Goal: Task Accomplishment & Management: Complete application form

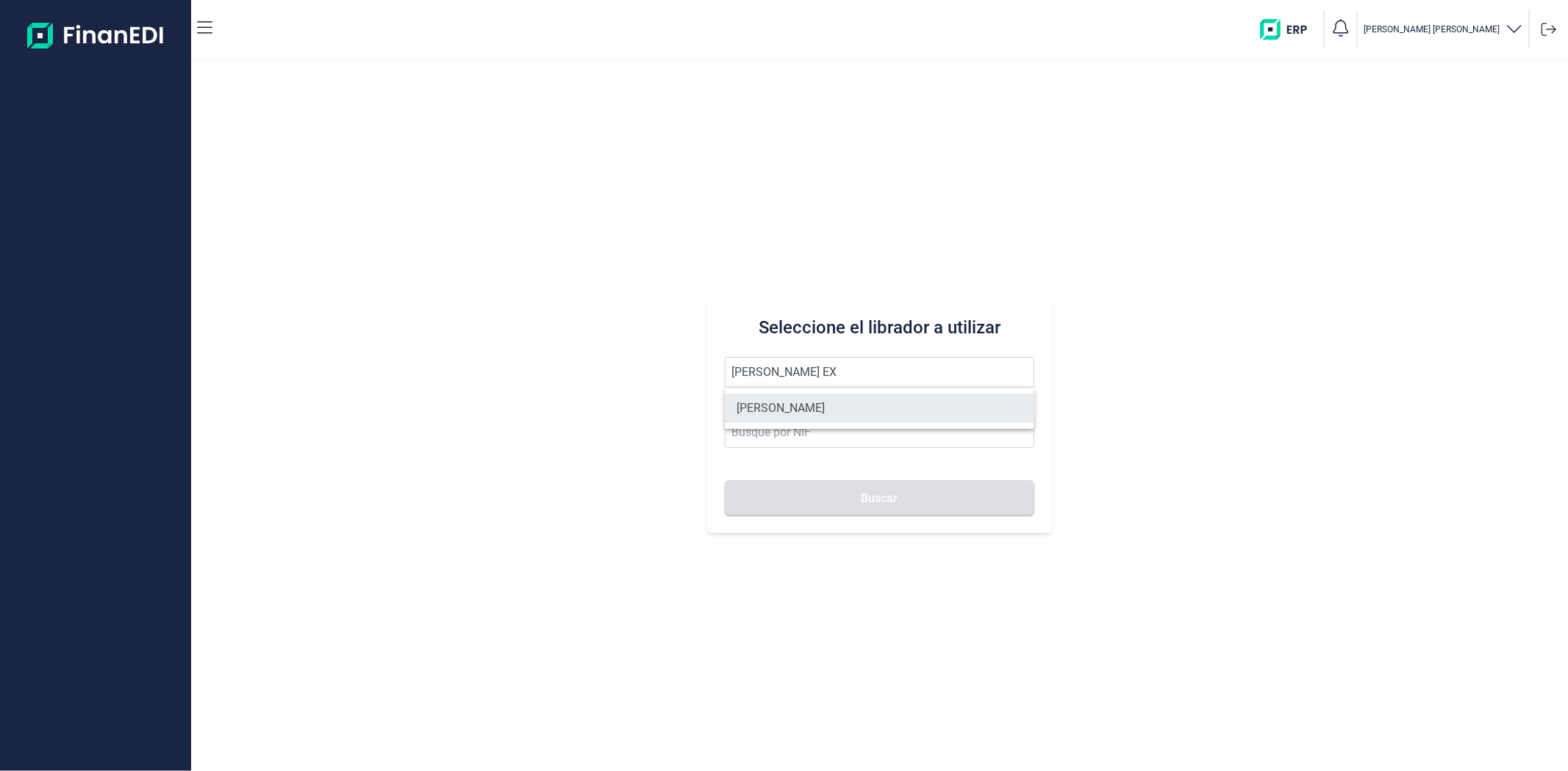
click at [804, 406] on li "[PERSON_NAME]" at bounding box center [879, 408] width 309 height 29
type input "[PERSON_NAME]"
type input "60520338R"
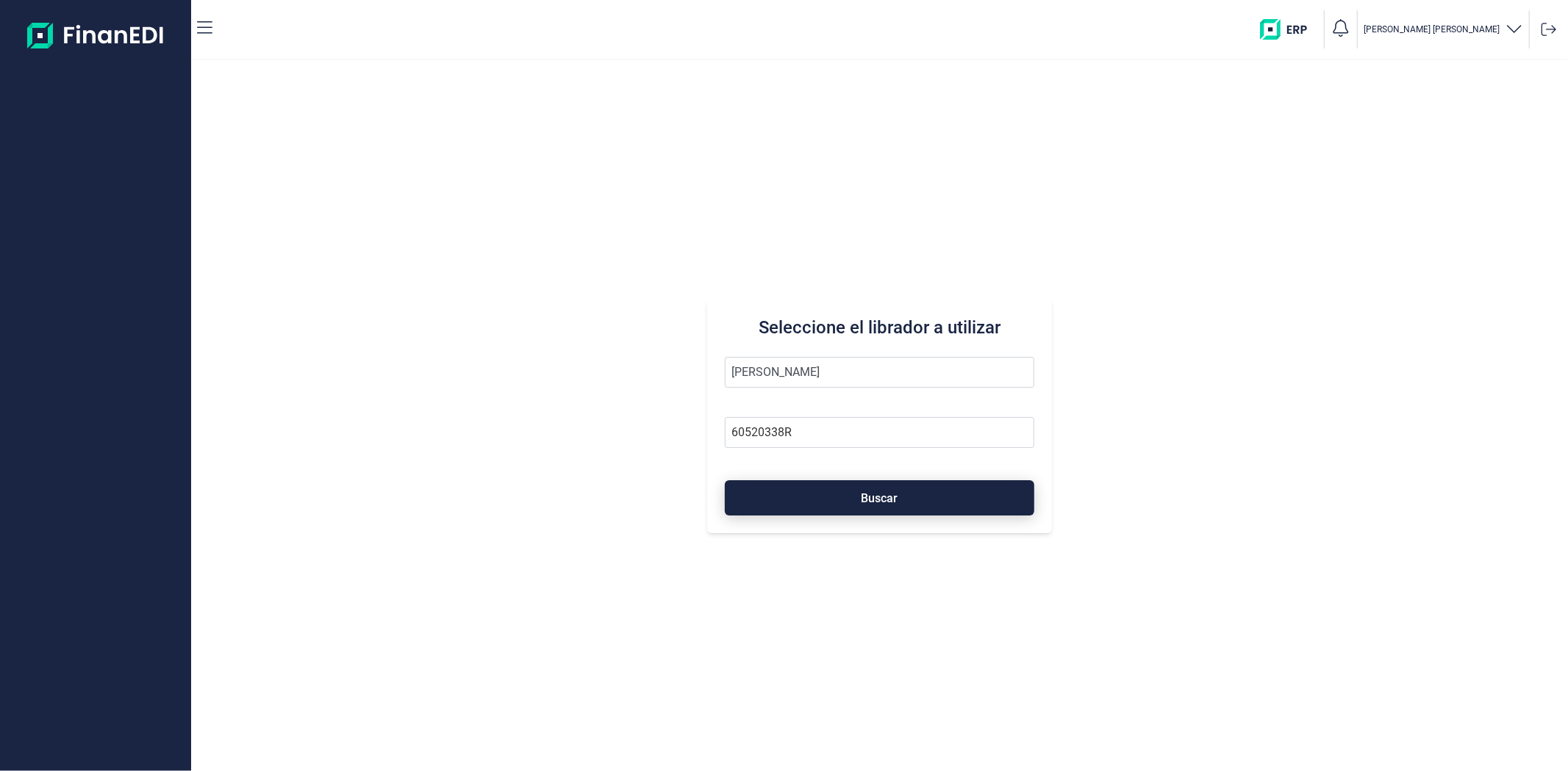
click at [819, 482] on button "Buscar" at bounding box center [879, 498] width 309 height 36
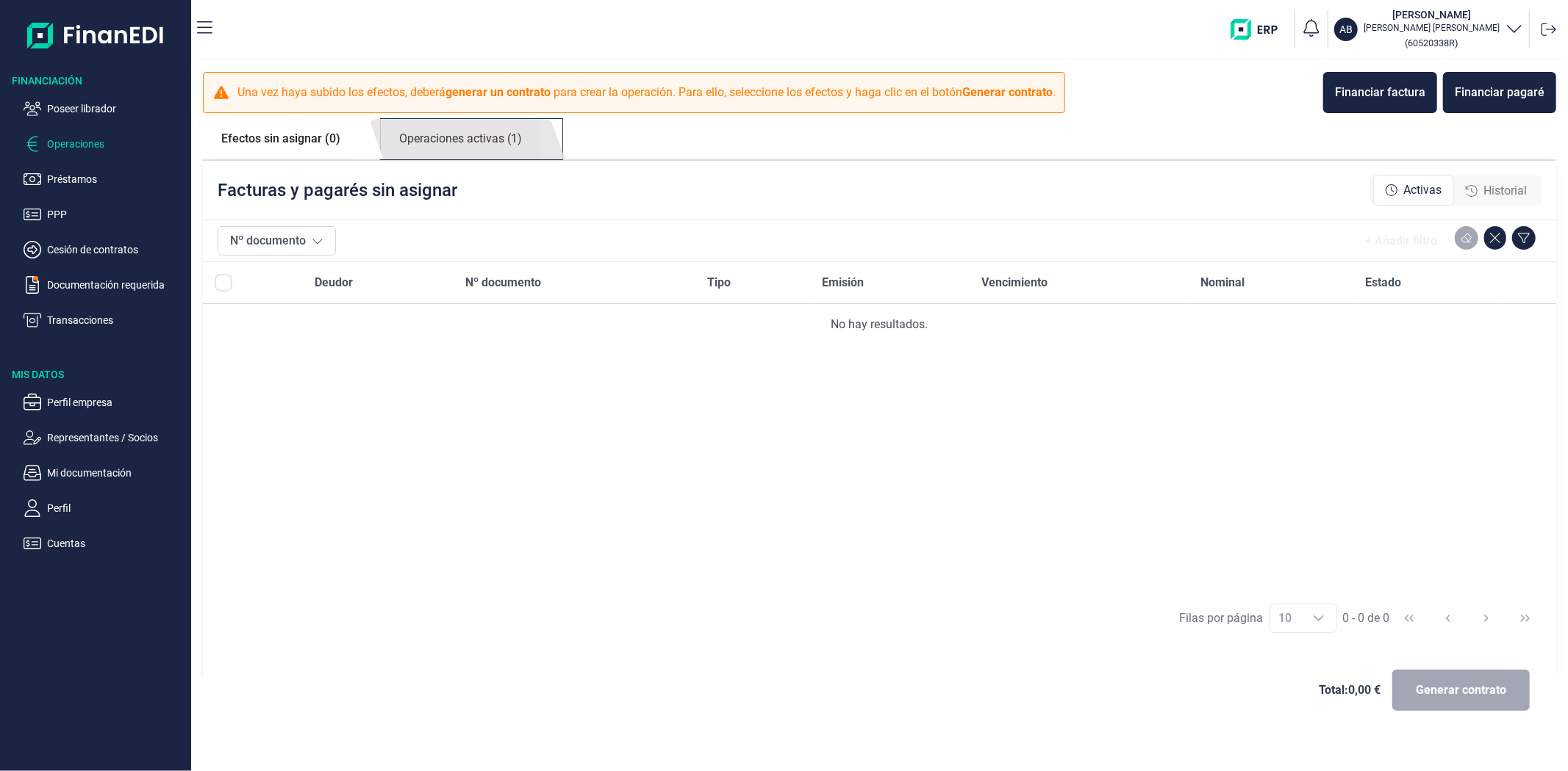
click at [463, 140] on link "Operaciones activas (1)" at bounding box center [461, 139] width 160 height 41
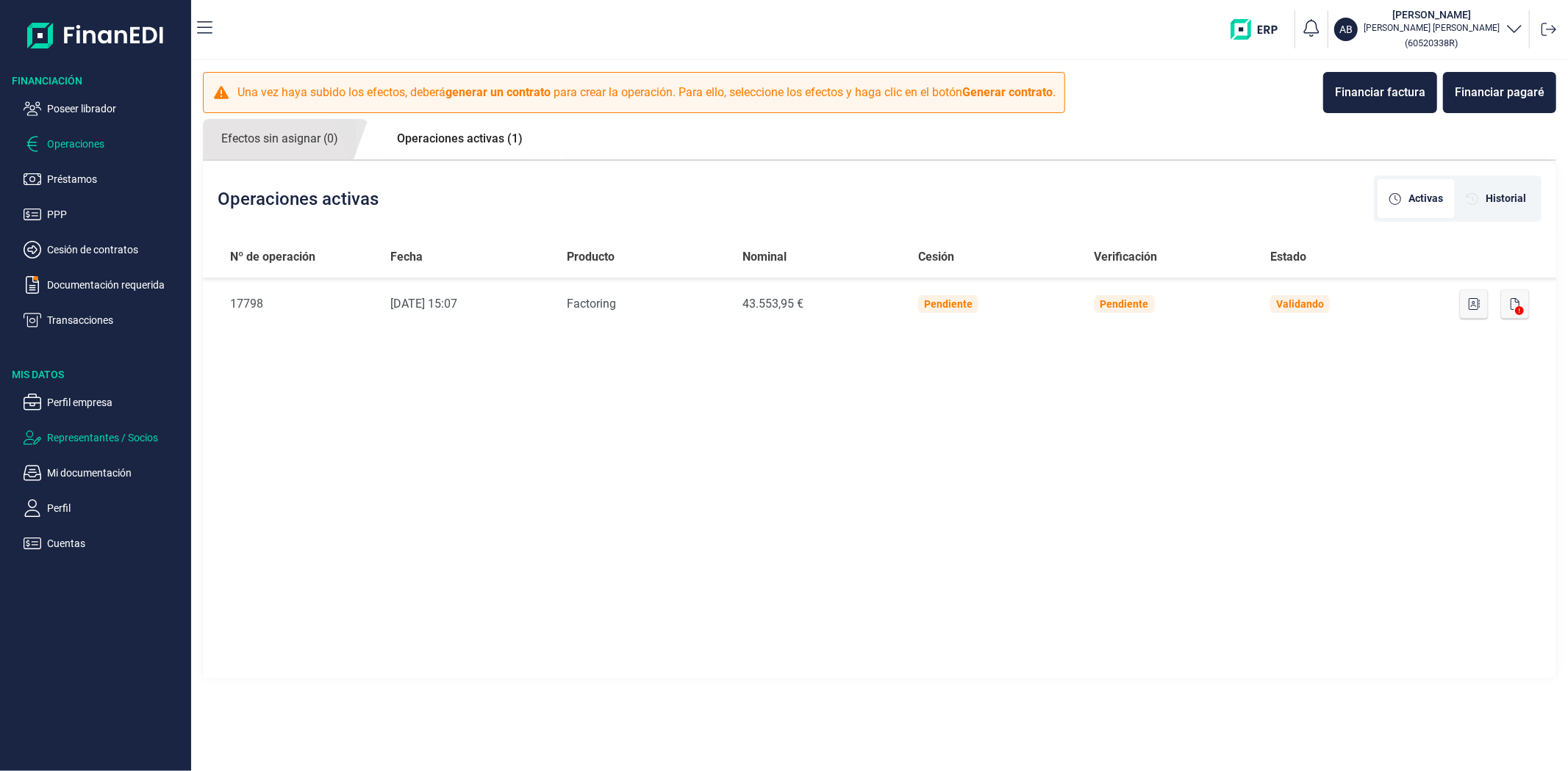
click at [93, 434] on p "Representantes / Socios" at bounding box center [115, 438] width 138 height 17
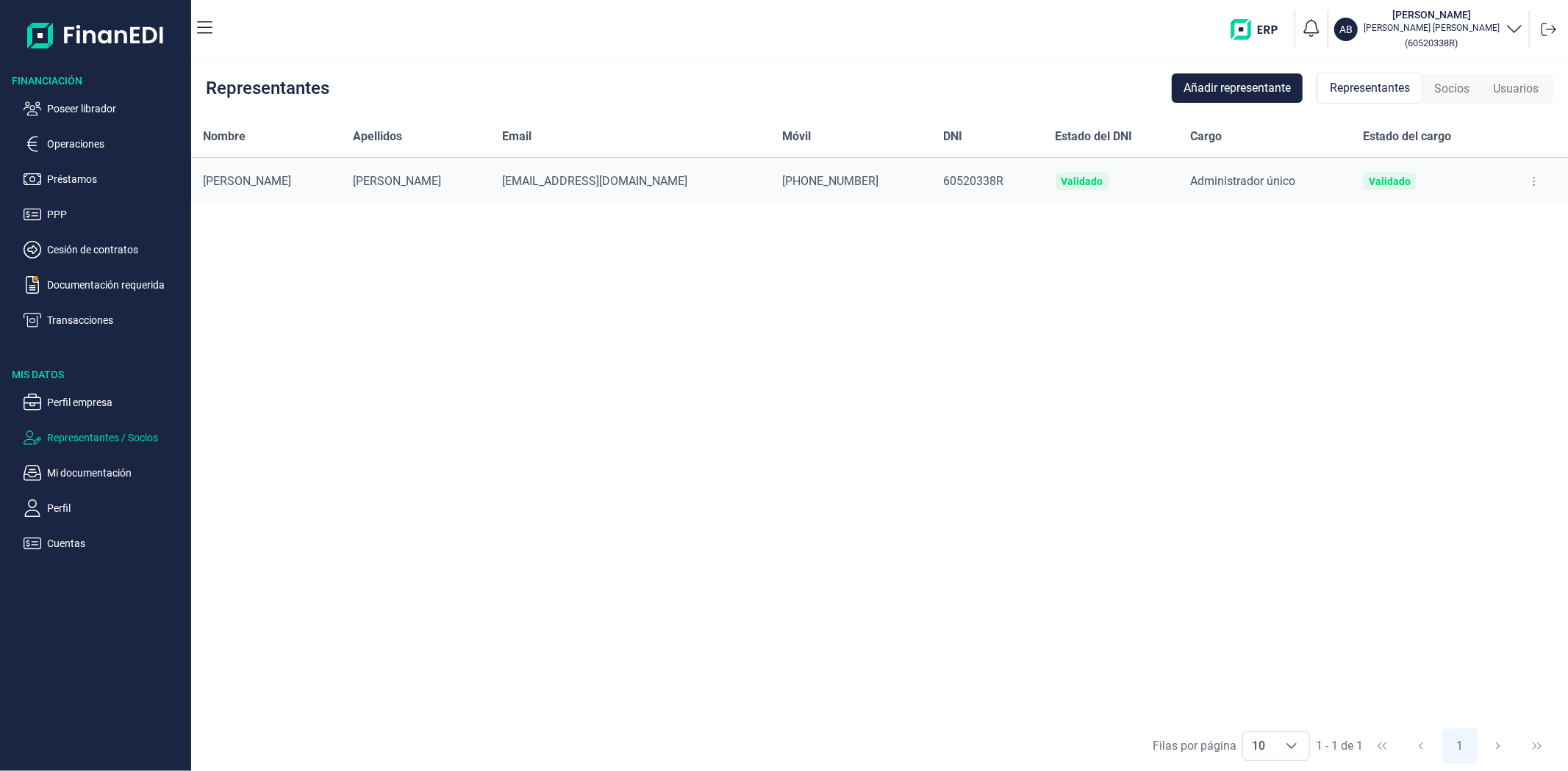
click at [1424, 88] on div "Socios" at bounding box center [1452, 89] width 59 height 29
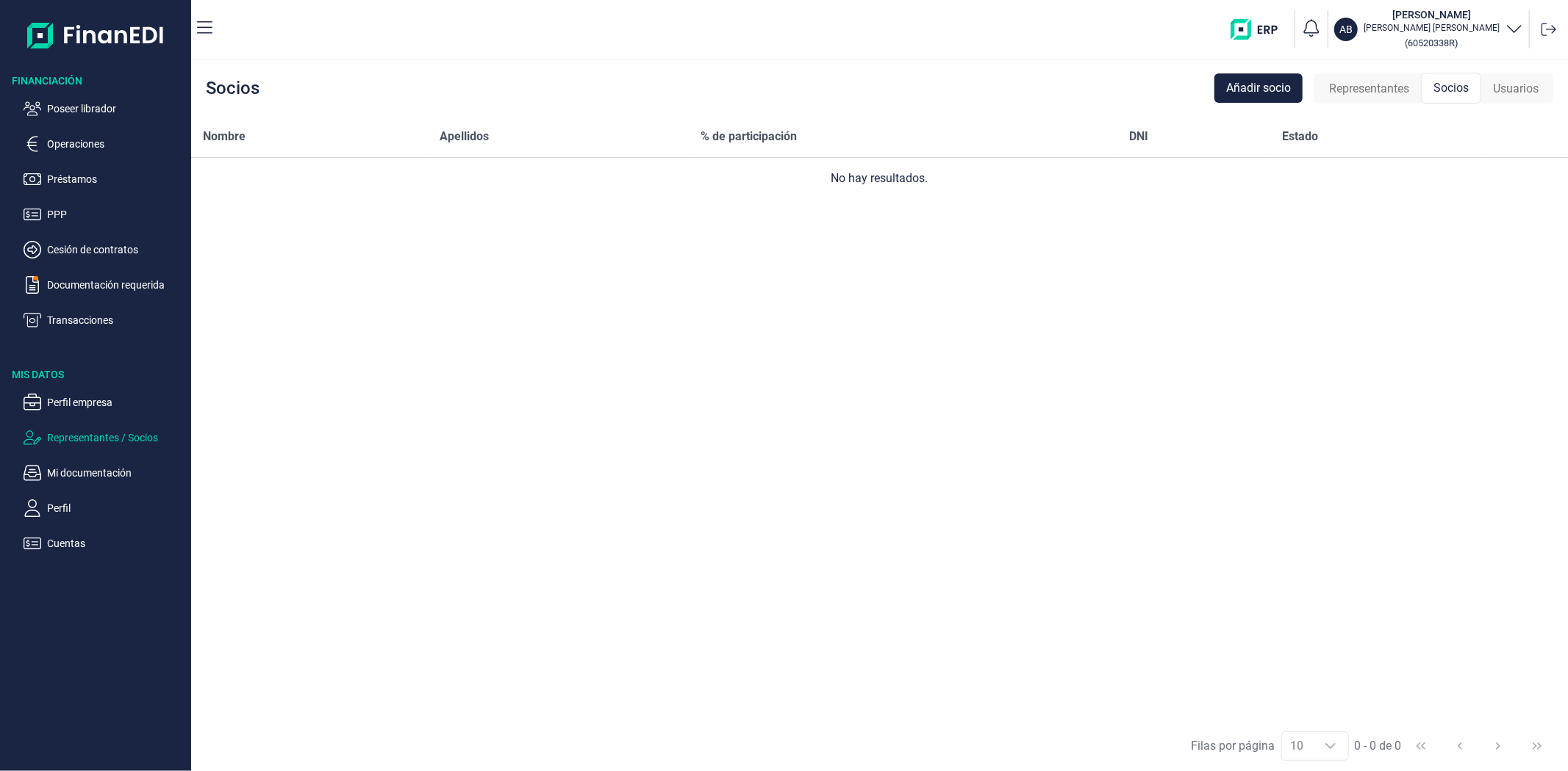
click at [1508, 90] on span "Usuarios" at bounding box center [1515, 88] width 46 height 17
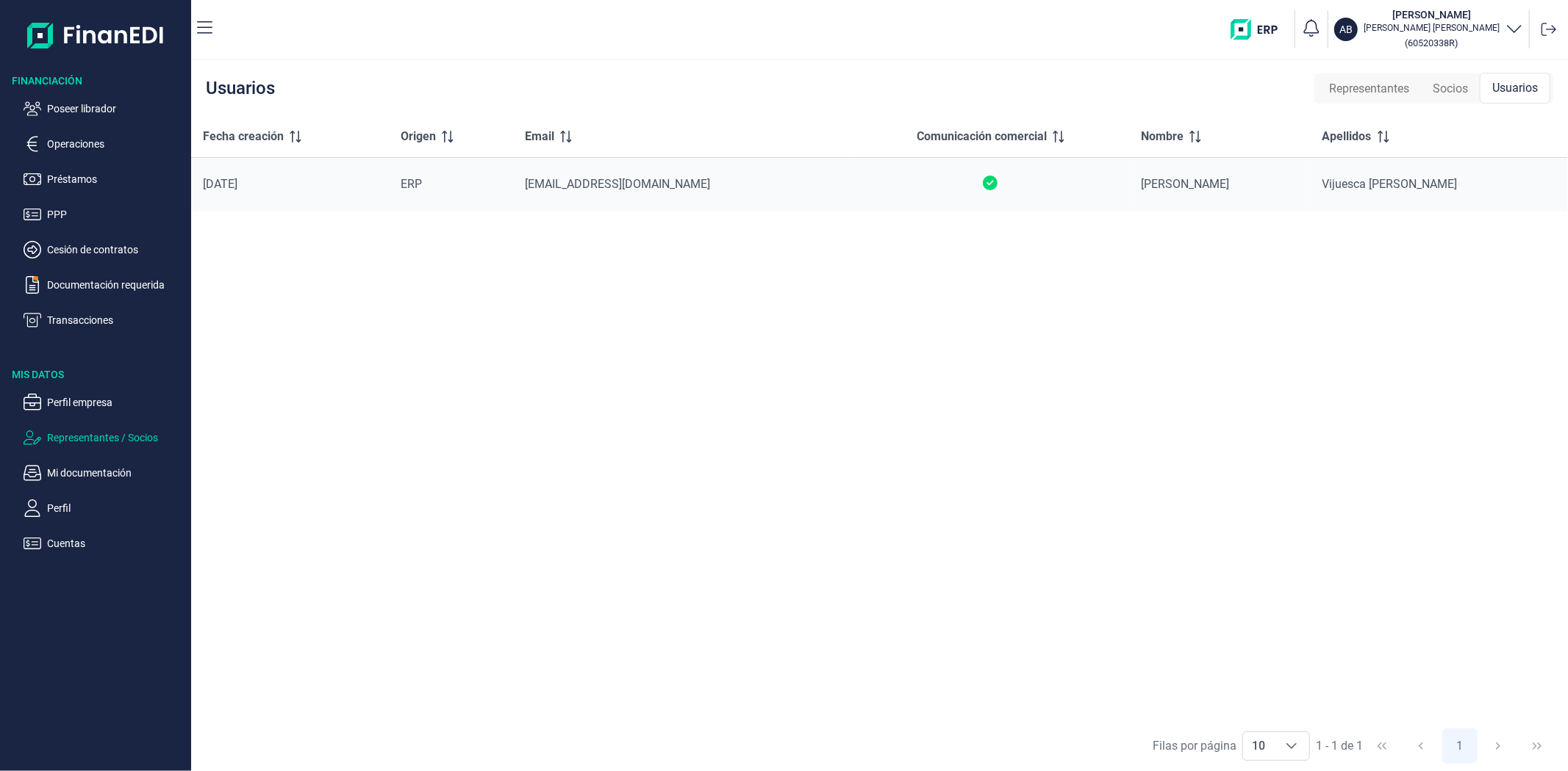
click at [1368, 101] on div "Representantes" at bounding box center [1368, 89] width 103 height 29
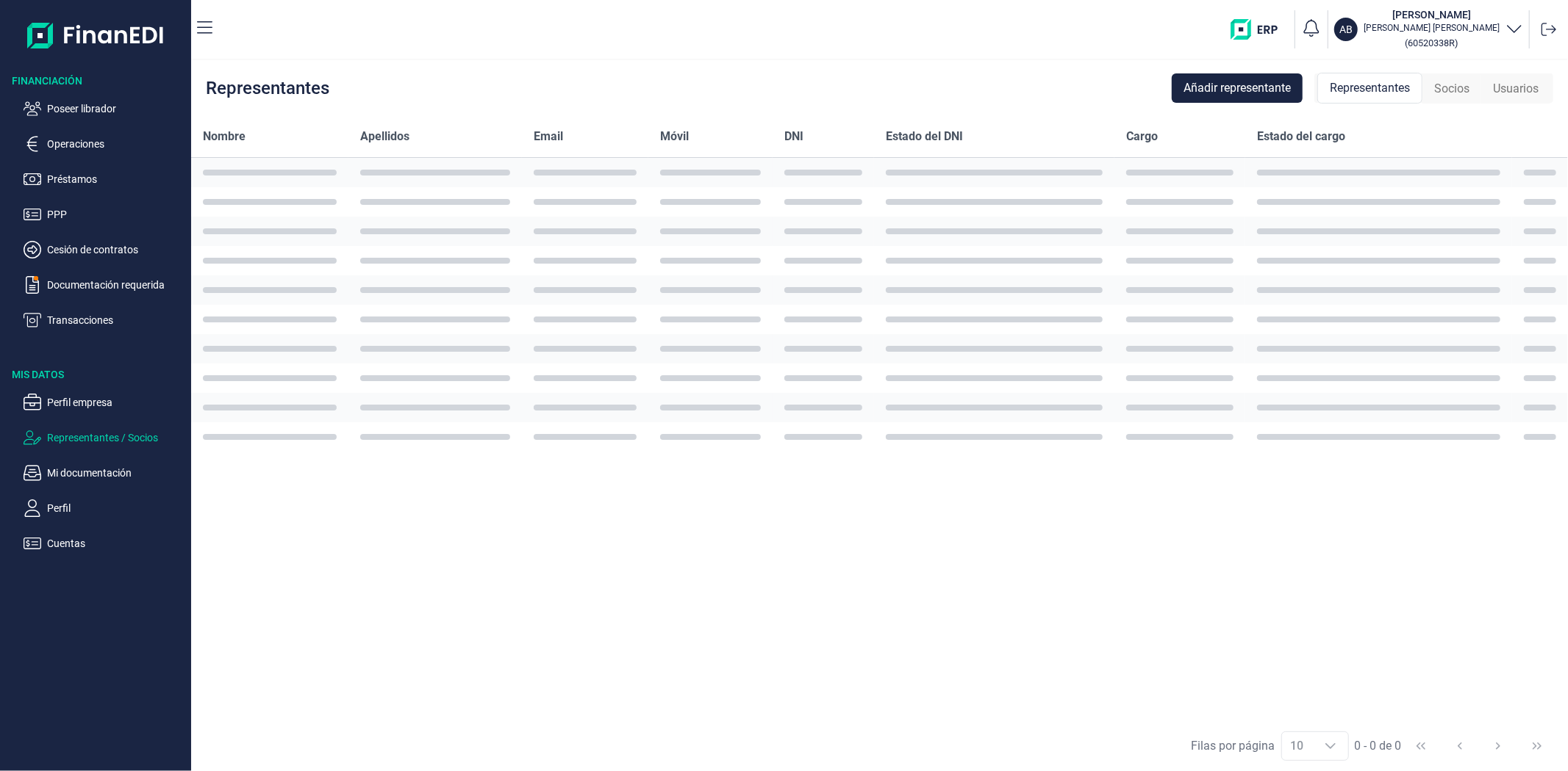
click at [1368, 101] on div "Representantes" at bounding box center [1369, 88] width 105 height 31
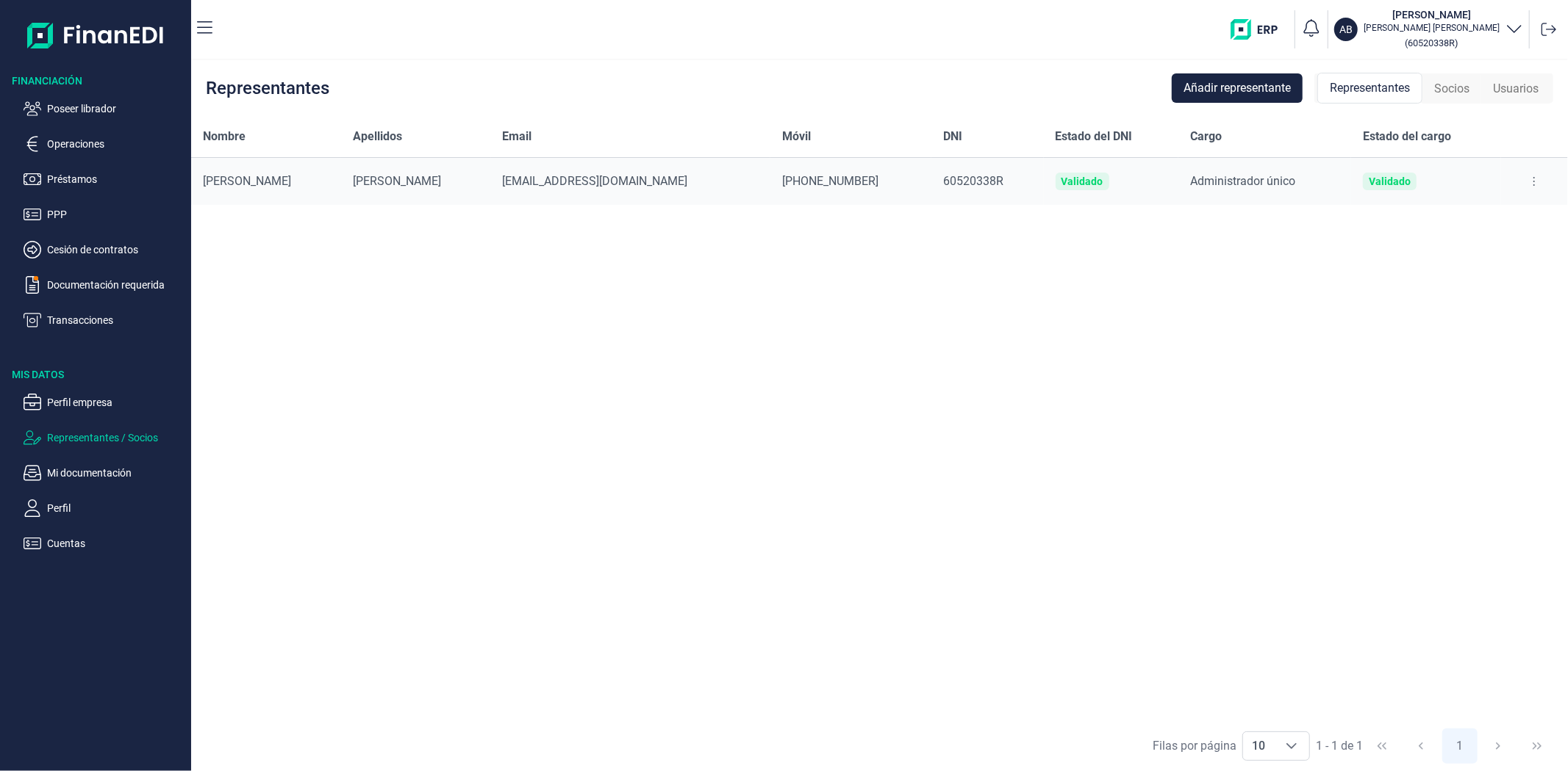
click at [982, 514] on div "Nombre Apellidos Email Móvil DNI Estado del DNI Cargo Estado del cargo [PERSON_…" at bounding box center [879, 418] width 1376 height 604
click at [1526, 180] on button at bounding box center [1533, 181] width 26 height 23
click at [1516, 212] on span "Editar representante" at bounding box center [1476, 218] width 94 height 15
select select "ES"
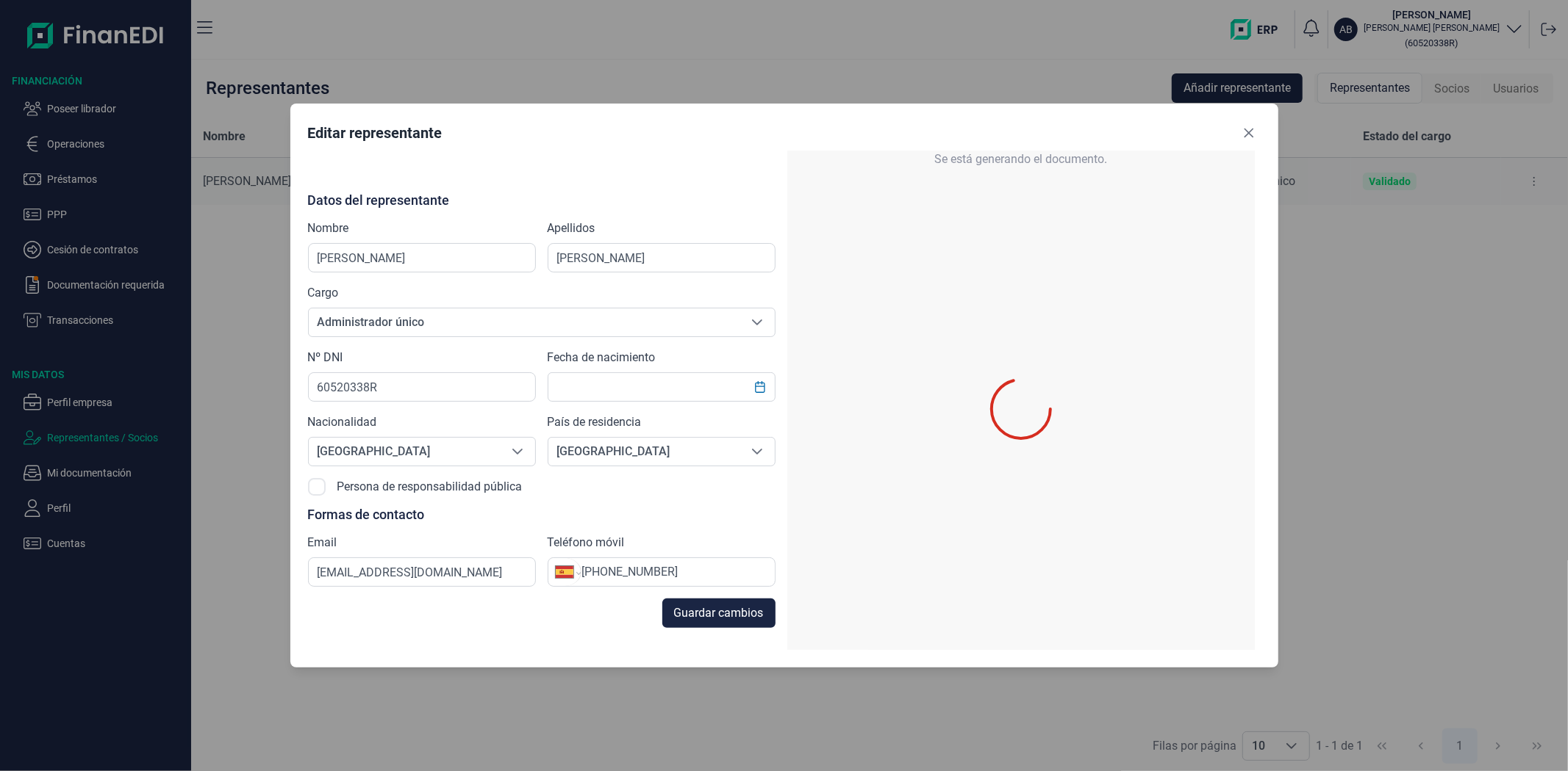
type input "[PERSON_NAME]"
type input "60520338R"
type input "[EMAIL_ADDRESS][DOMAIN_NAME]"
type input "[PHONE_NUMBER]"
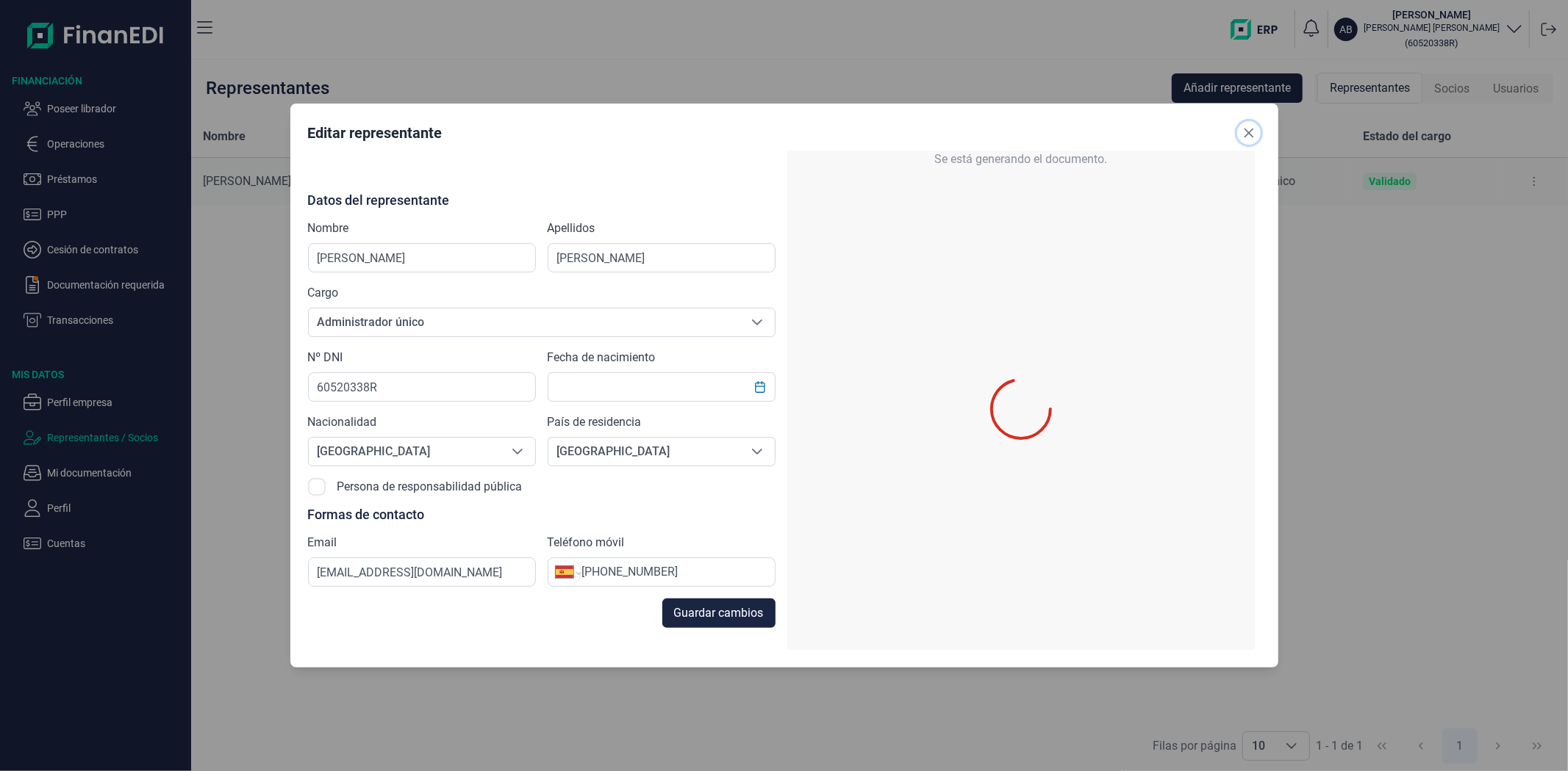
click at [1516, 212] on div "Editar representante Datos del representante Nombre [PERSON_NAME] [PERSON_NAME]…" at bounding box center [784, 385] width 1568 height 771
type input "[DATE]"
click at [1377, 338] on div "Editar representante Datos del representante Nombre [PERSON_NAME] [PERSON_NAME]…" at bounding box center [784, 385] width 1568 height 771
click at [1253, 134] on icon "Close" at bounding box center [1249, 134] width 12 height 12
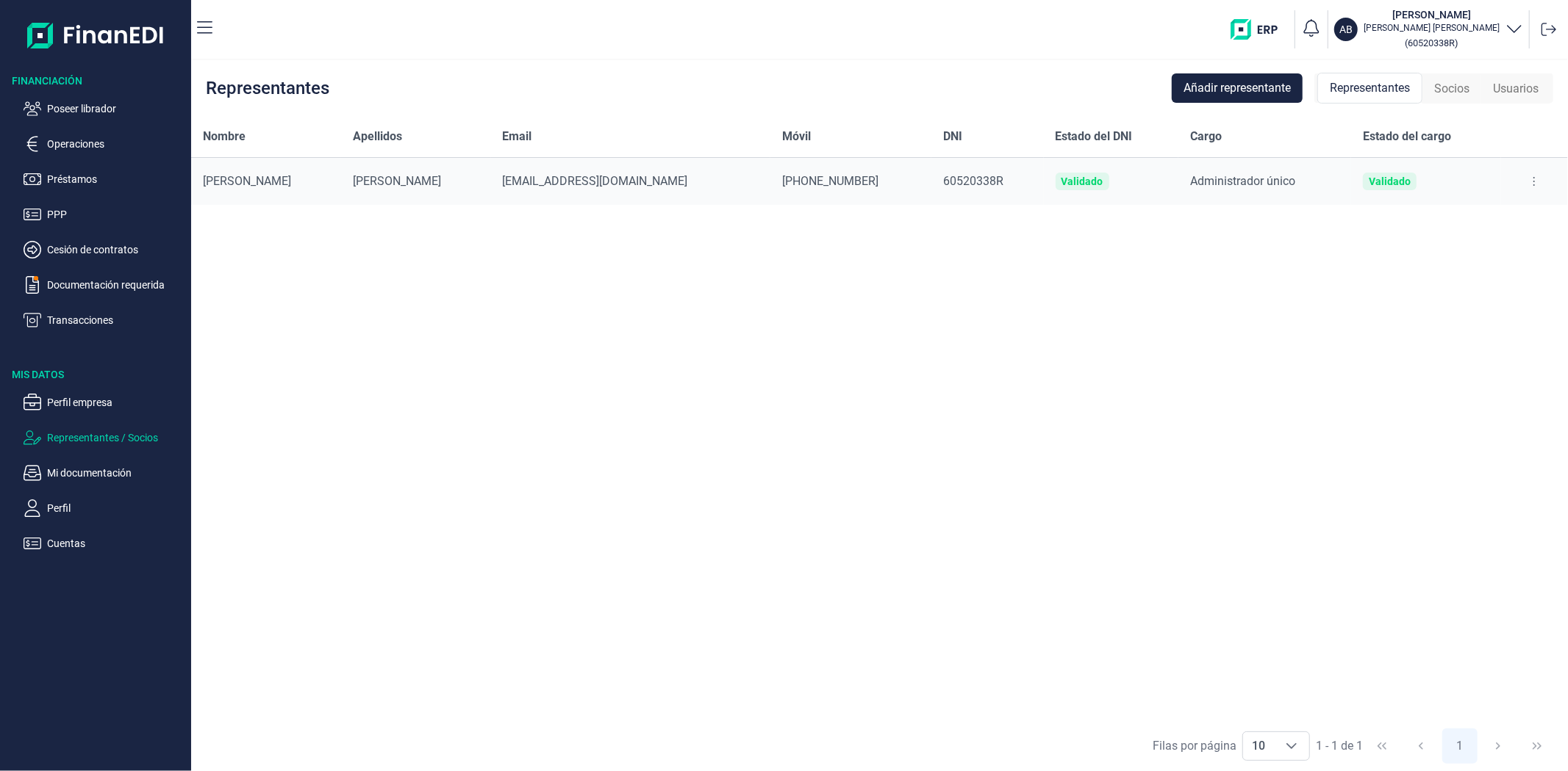
click at [1253, 134] on div "Cargo" at bounding box center [1264, 136] width 149 height 17
click at [1226, 576] on div "Nombre Apellidos Email Móvil DNI Estado del DNI Cargo Estado del cargo [PERSON_…" at bounding box center [879, 418] width 1376 height 604
click at [89, 106] on p "Poseer librador" at bounding box center [115, 108] width 138 height 17
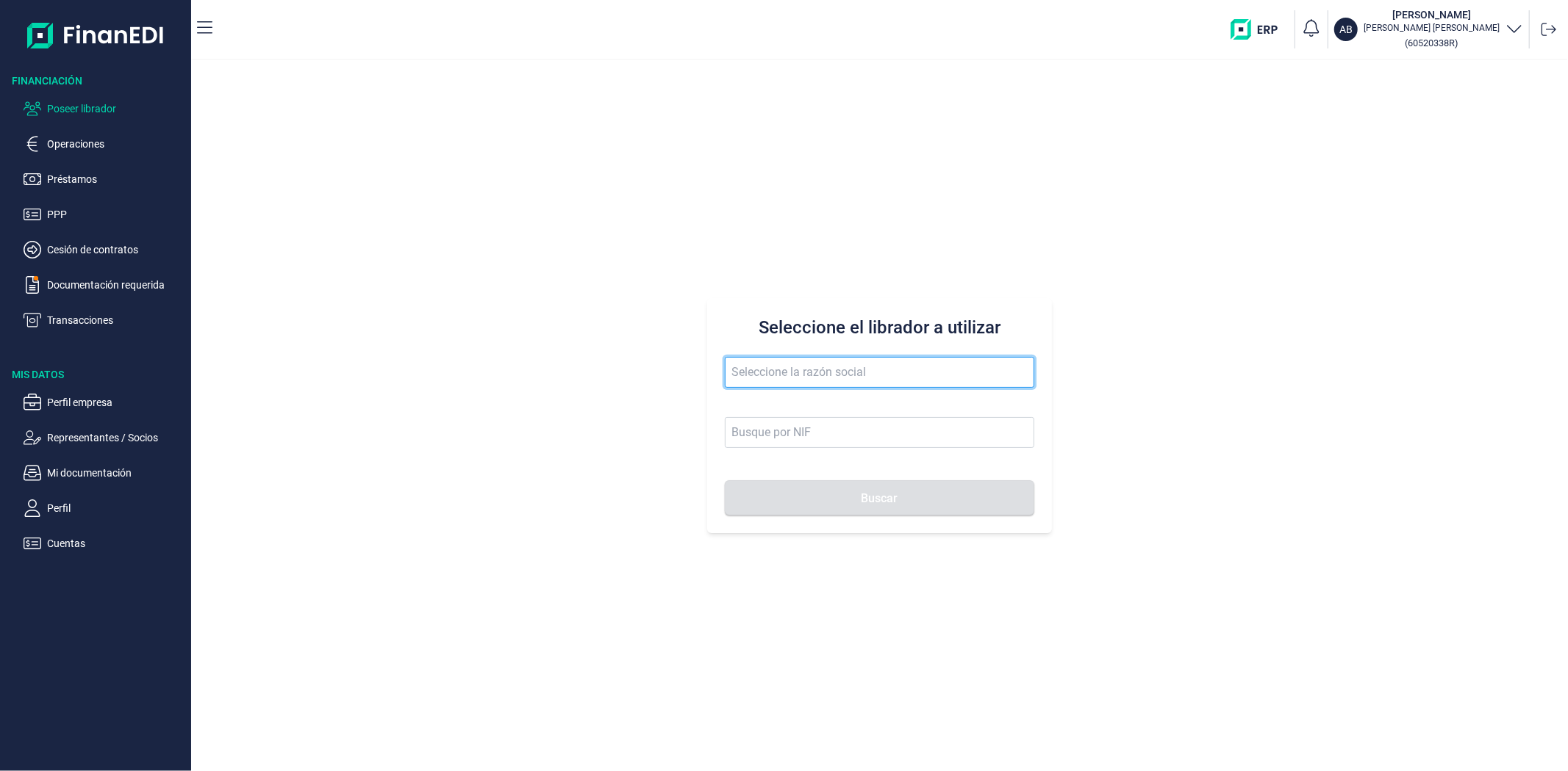
click at [768, 366] on input "text" at bounding box center [879, 373] width 309 height 31
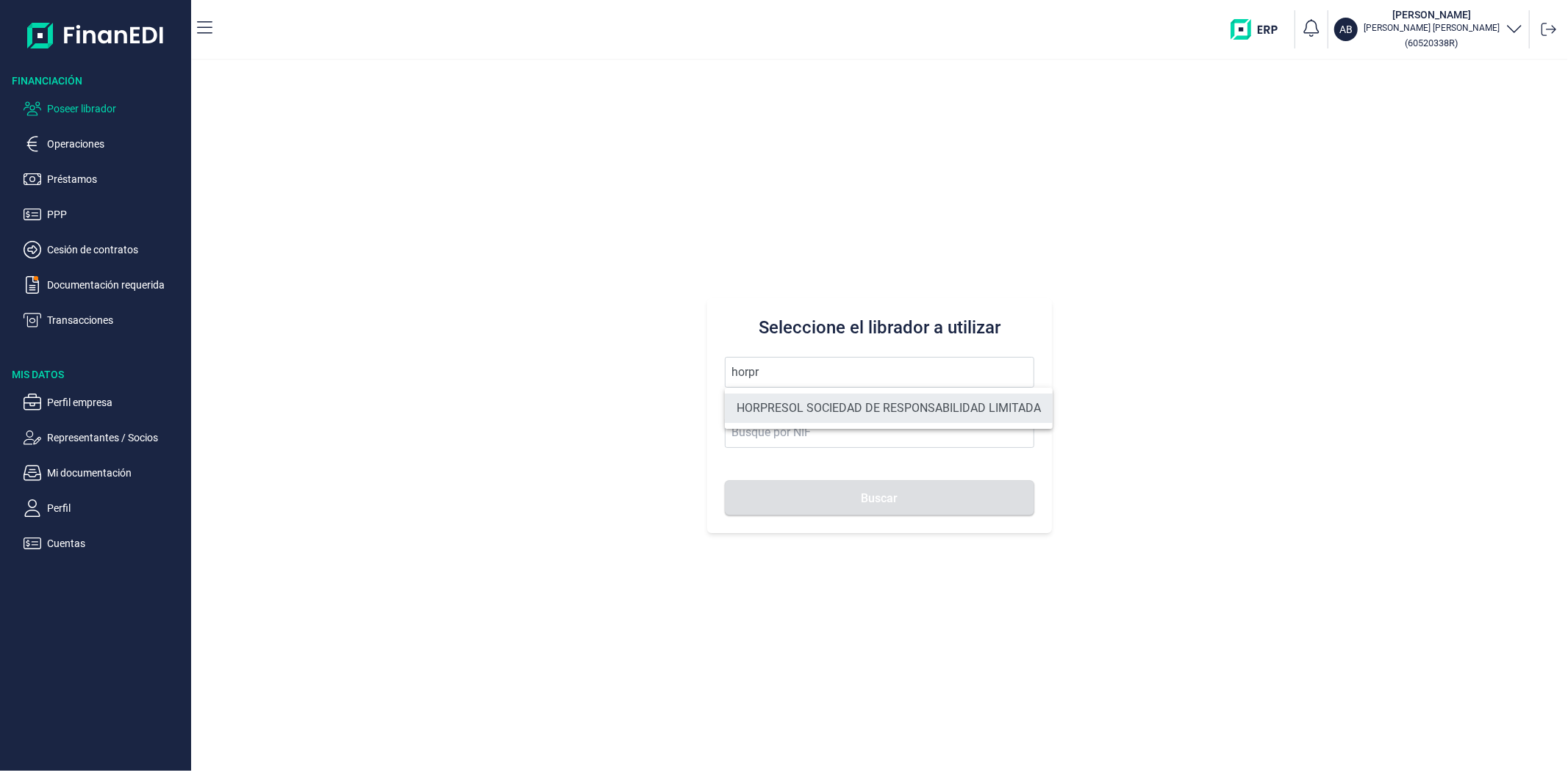
click at [847, 409] on li "HORPRESOL SOCIEDAD DE RESPONSABILIDAD LIMITADA" at bounding box center [889, 408] width 328 height 29
type input "HORPRESOL SOCIEDAD DE RESPONSABILIDAD LIMITADA"
type input "B04685541"
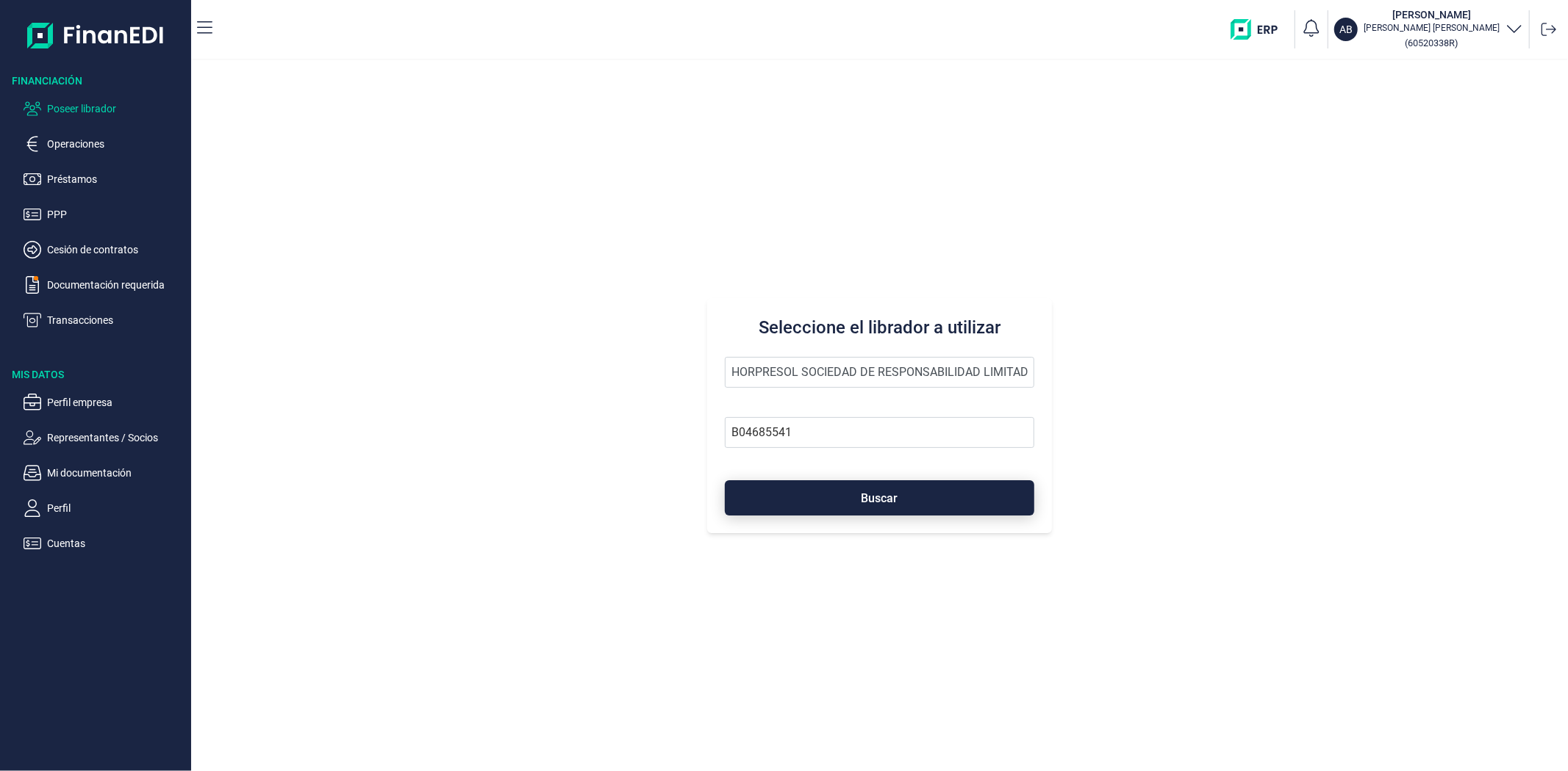
click at [849, 500] on button "Buscar" at bounding box center [879, 498] width 309 height 36
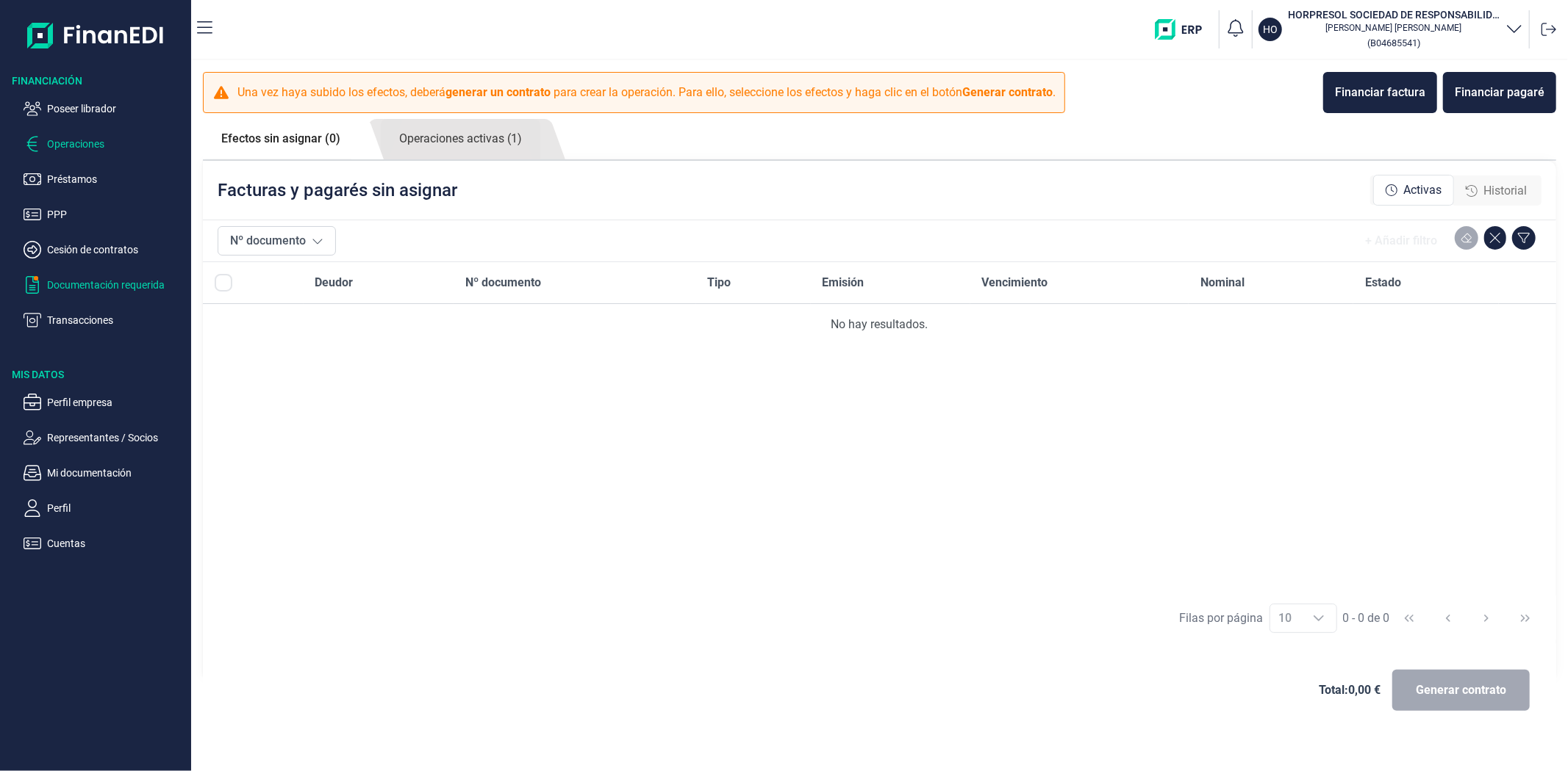
click at [75, 291] on p "Documentación requerida" at bounding box center [115, 284] width 138 height 17
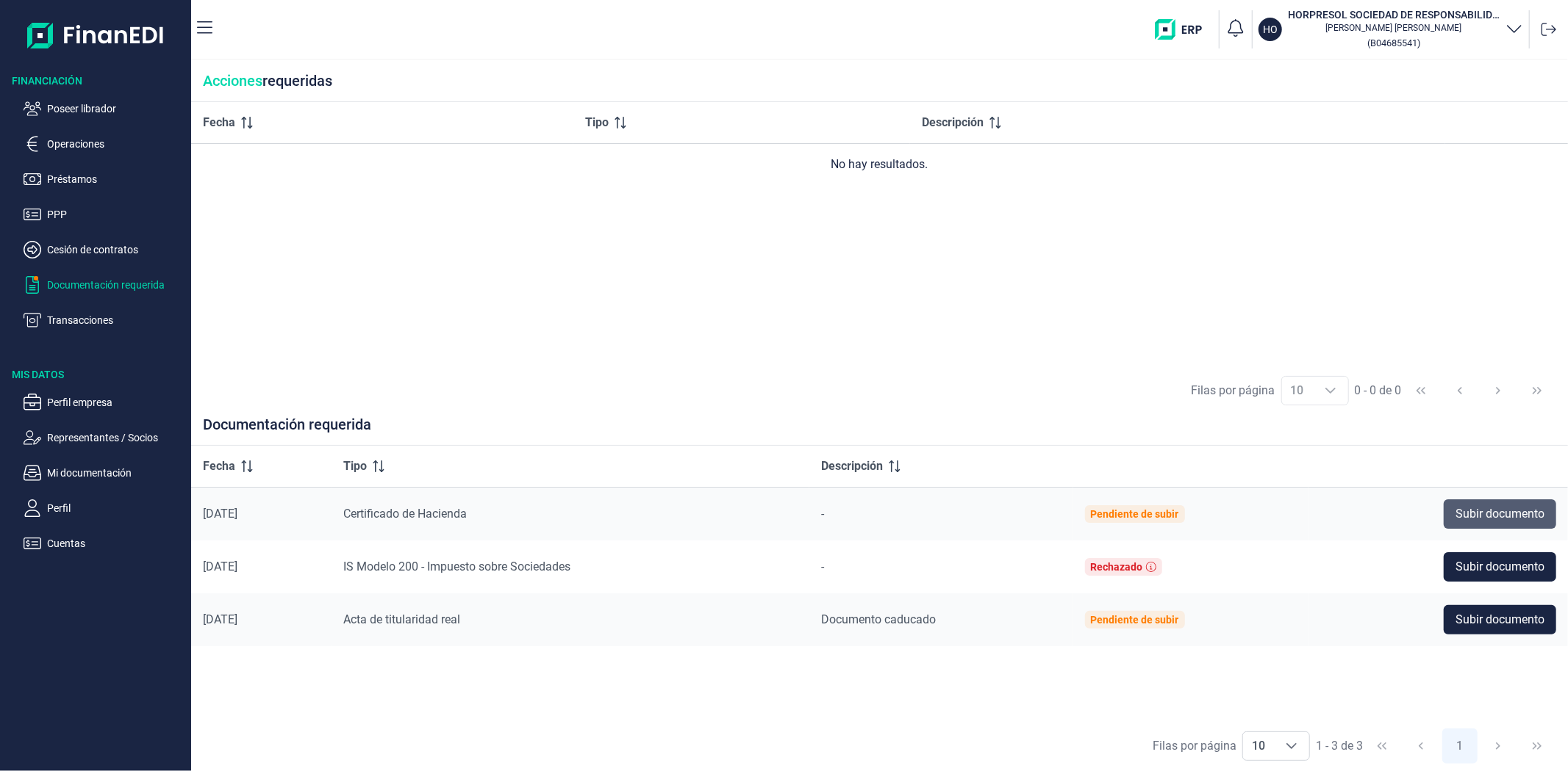
click at [1511, 500] on button "Subir documento" at bounding box center [1500, 514] width 113 height 29
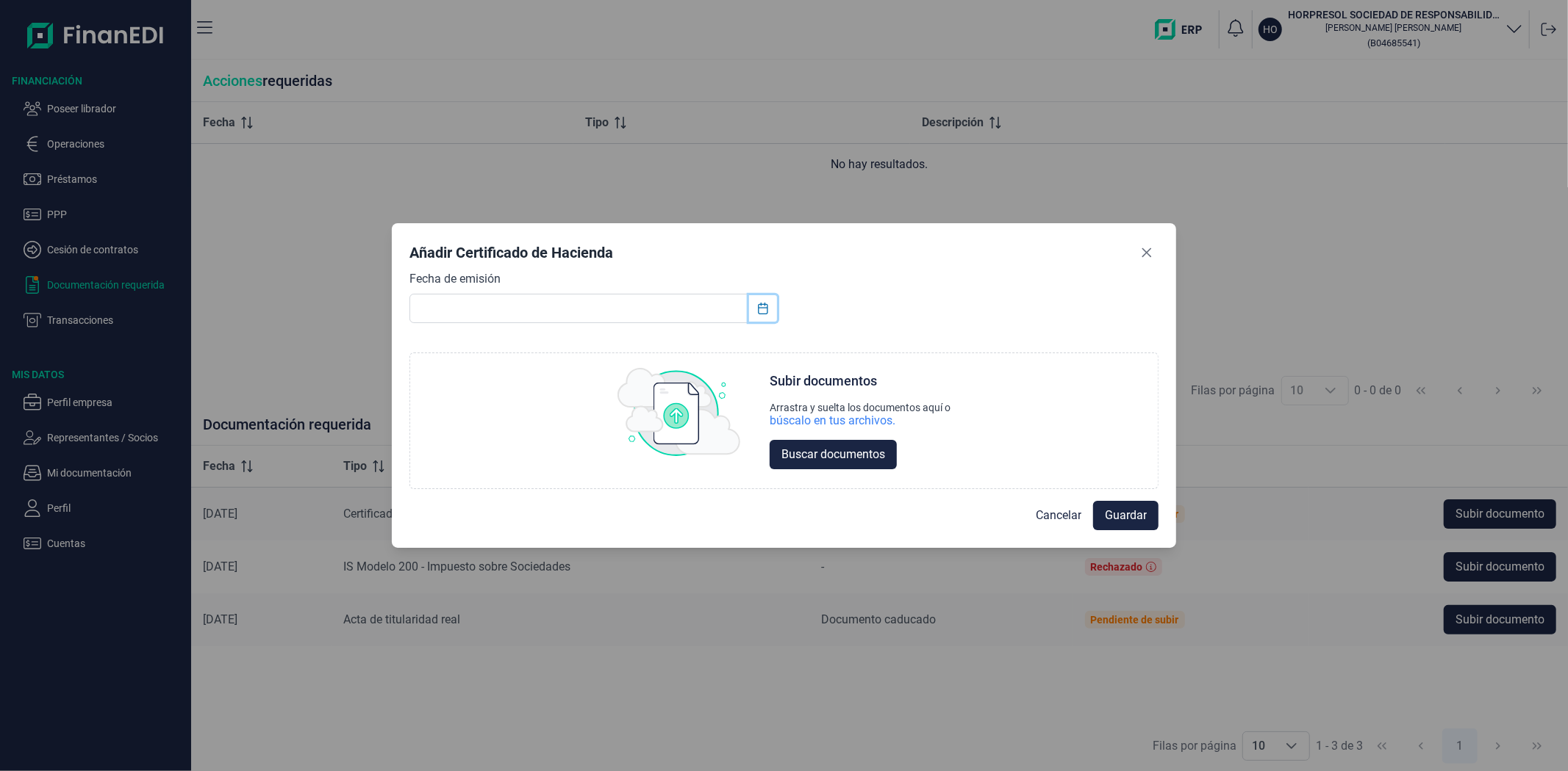
click at [764, 305] on icon "Choose Date" at bounding box center [763, 309] width 12 height 12
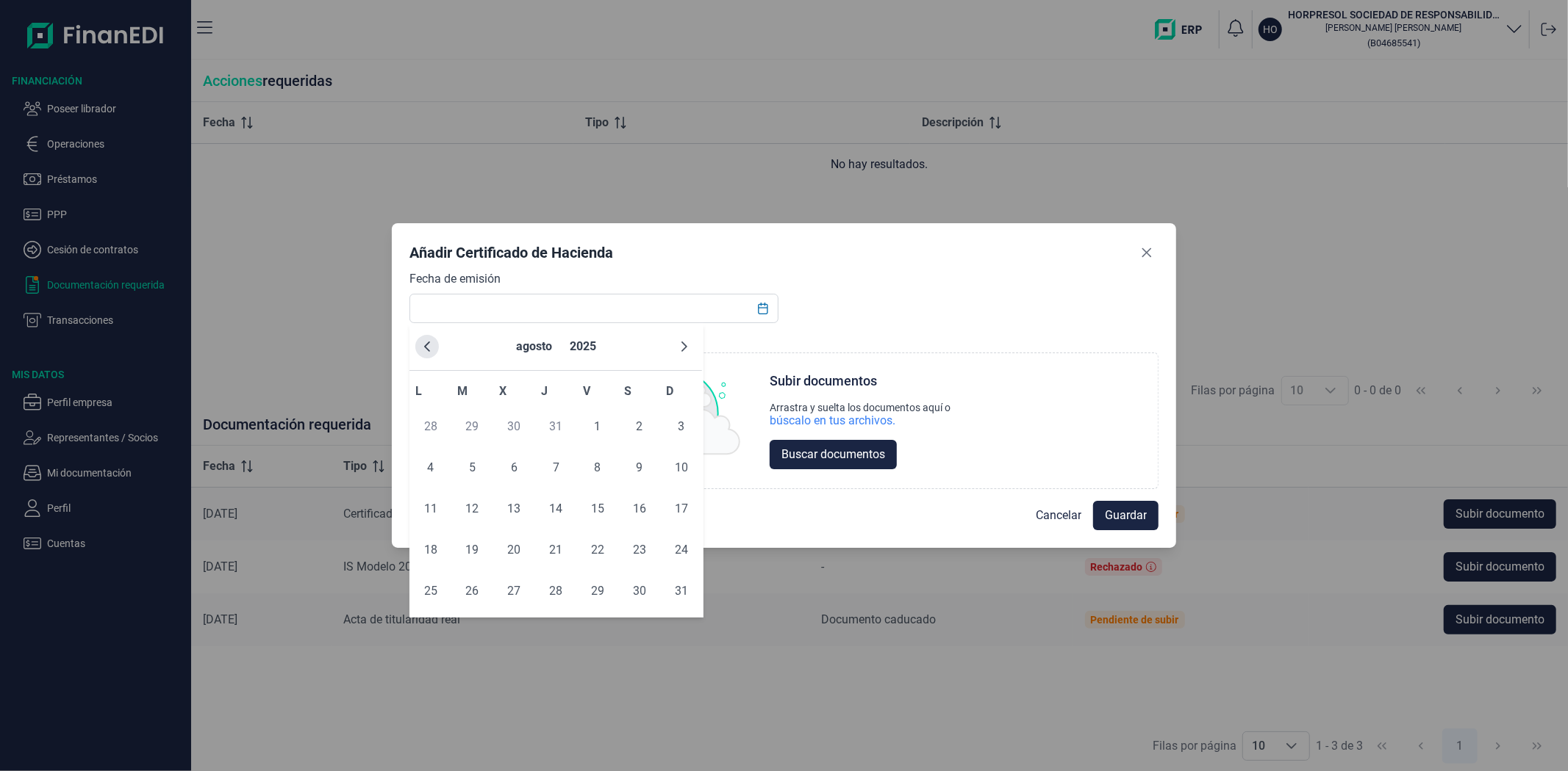
click at [431, 348] on icon "Previous Month" at bounding box center [427, 347] width 12 height 12
click at [434, 551] on span "21" at bounding box center [430, 550] width 30 height 29
type input "[DATE]"
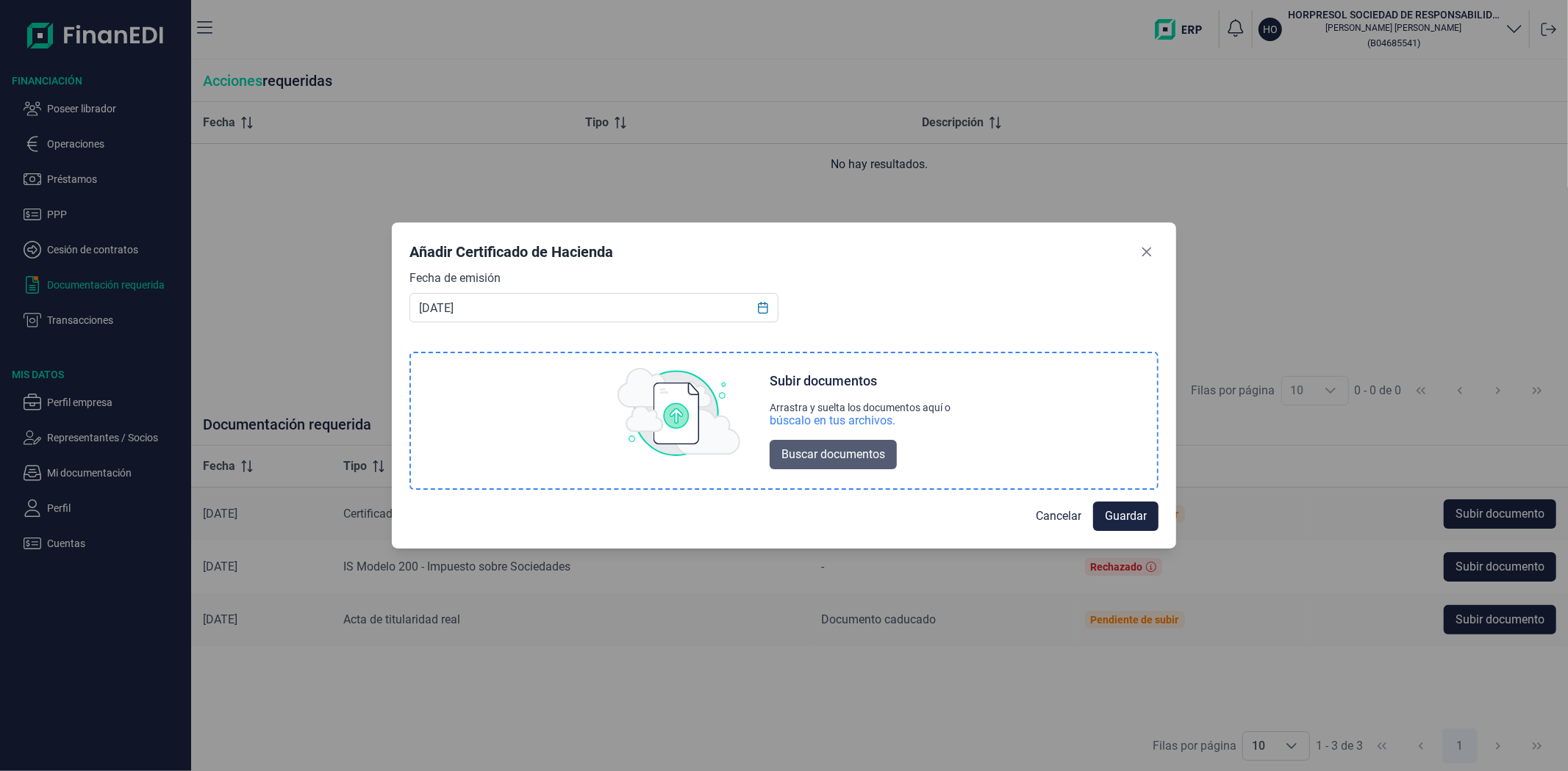
click at [819, 449] on span "Buscar documentos" at bounding box center [832, 454] width 103 height 17
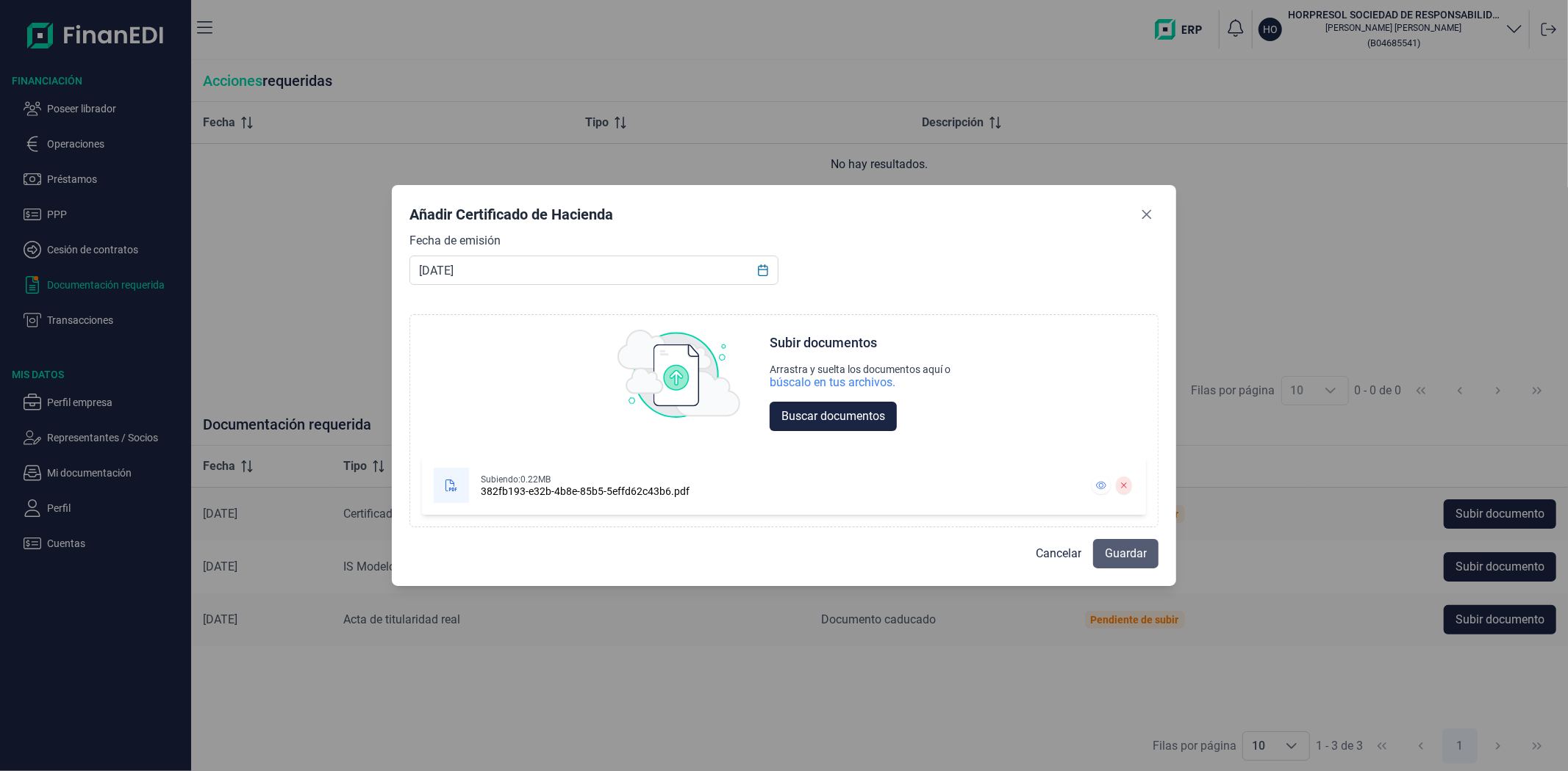
click at [1110, 559] on span "Guardar" at bounding box center [1125, 553] width 42 height 17
